Goal: Task Accomplishment & Management: Manage account settings

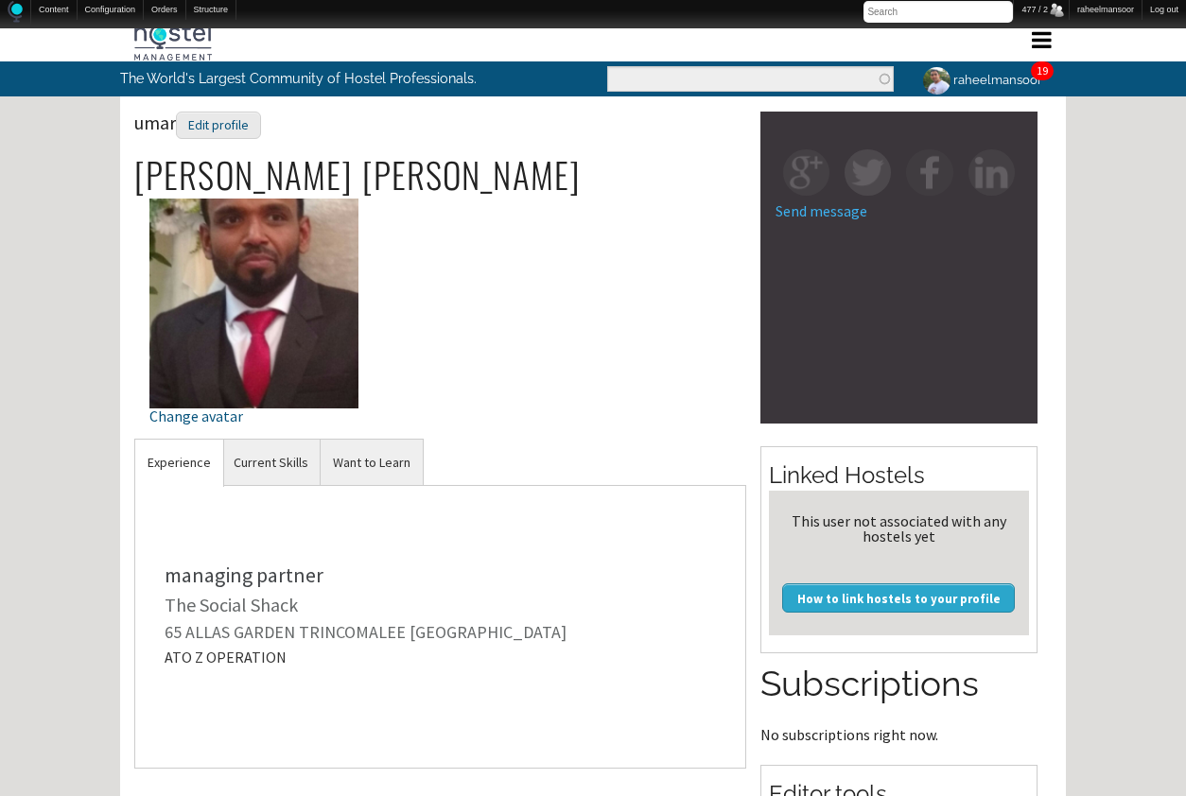
scroll to position [458, 0]
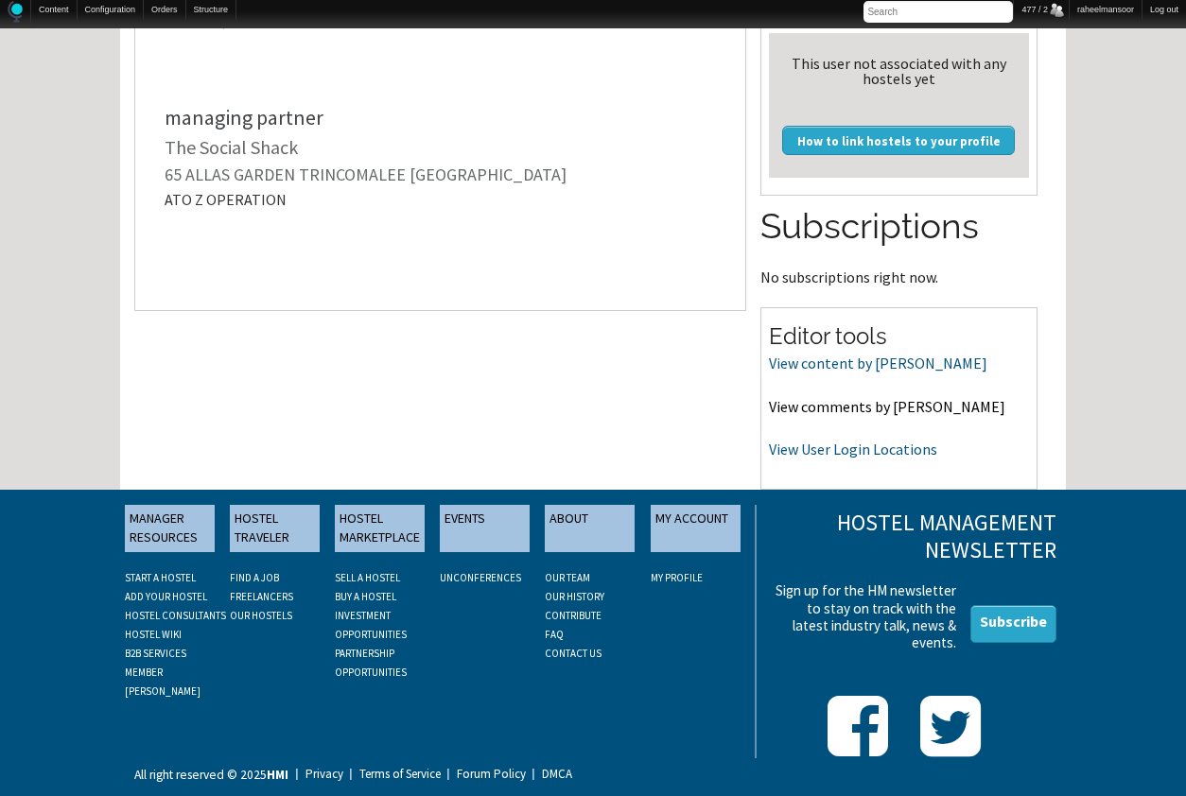
click at [878, 412] on link "View comments by [PERSON_NAME]" at bounding box center [887, 406] width 236 height 19
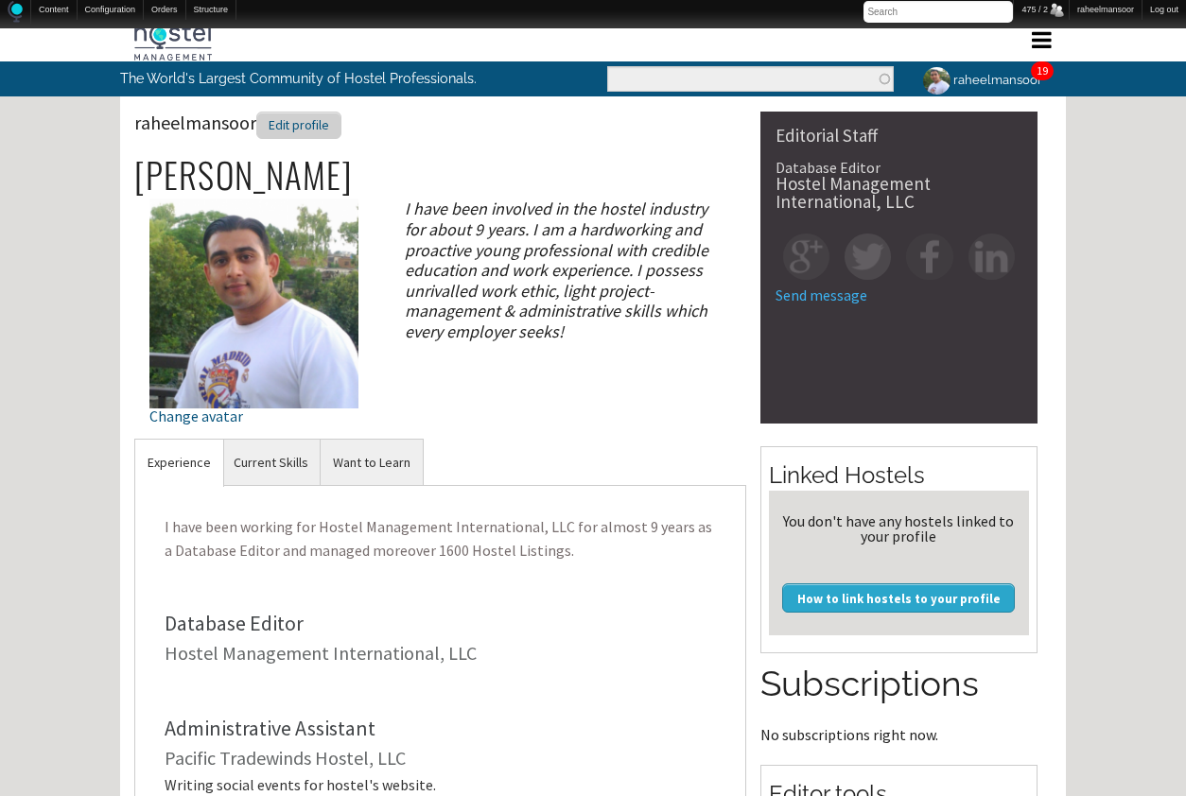
click at [332, 125] on div "Edit profile" at bounding box center [298, 125] width 85 height 27
